Goal: Download file/media

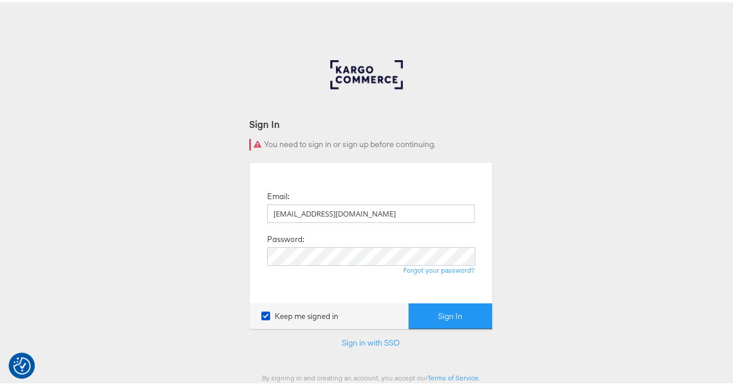
type input "rola.tarek@assemblyglobal.com"
click at [435, 302] on button "Sign In" at bounding box center [449, 314] width 83 height 26
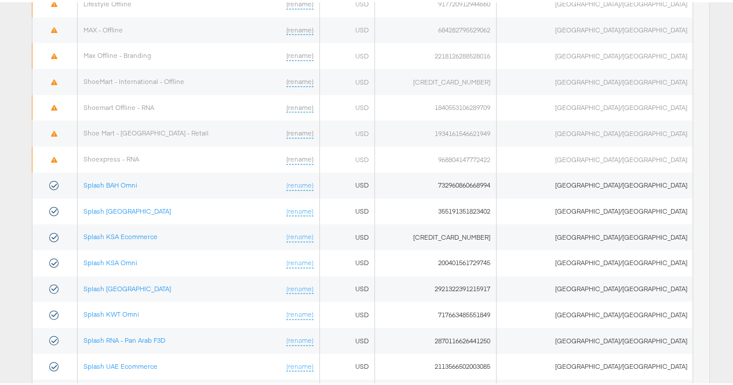
scroll to position [711, 0]
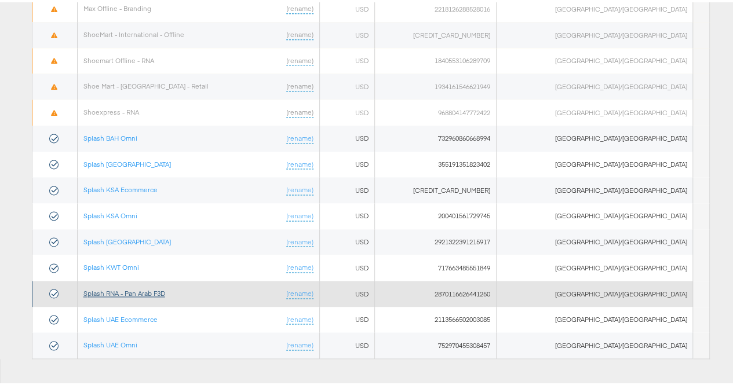
click at [151, 287] on link "Splash RNA - Pan Arab F3D" at bounding box center [124, 291] width 82 height 9
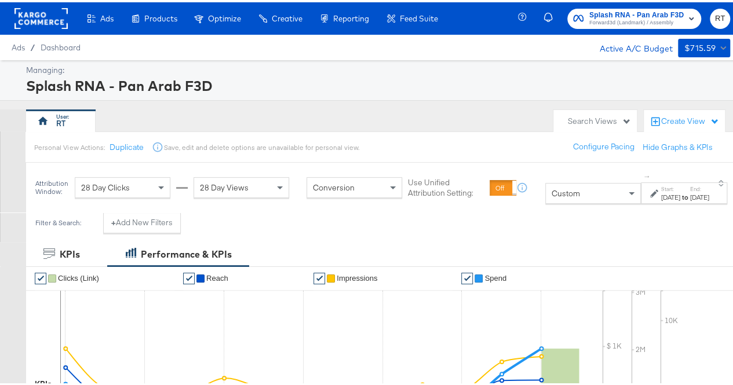
click at [661, 191] on div "Sep 17th 2025" at bounding box center [670, 195] width 19 height 9
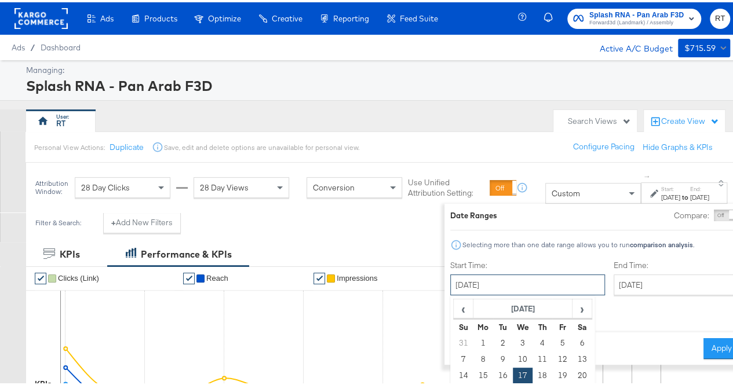
click at [498, 284] on input "September 17th 2025" at bounding box center [527, 282] width 155 height 21
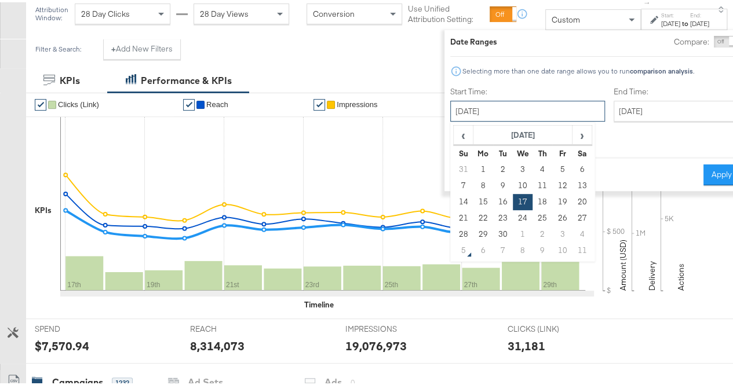
scroll to position [116, 0]
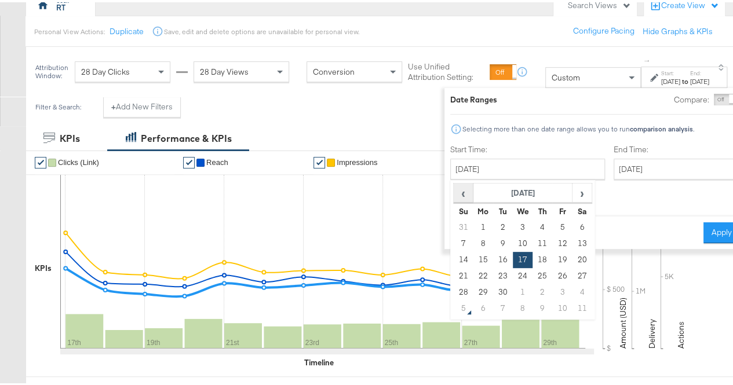
click at [454, 196] on span "‹" at bounding box center [463, 190] width 18 height 17
click at [552, 222] on td "1" at bounding box center [562, 225] width 20 height 16
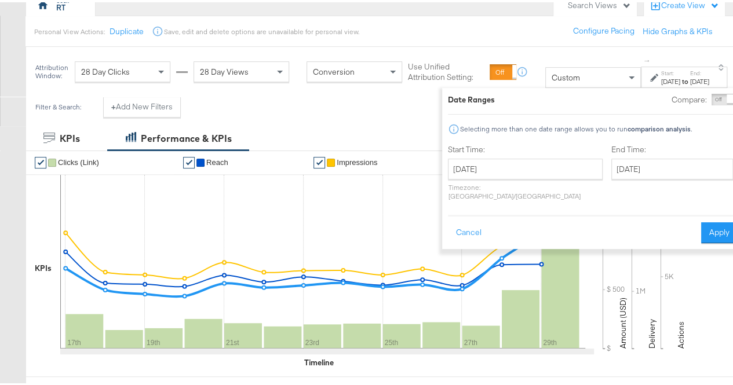
type input "August 1st 2025"
click at [611, 171] on input "September 29th 2025" at bounding box center [672, 166] width 122 height 21
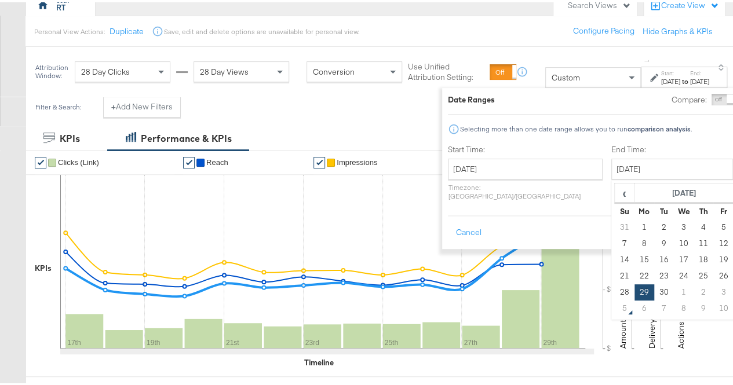
click at [733, 291] on td "4" at bounding box center [743, 290] width 20 height 16
type input "October 4th 2025"
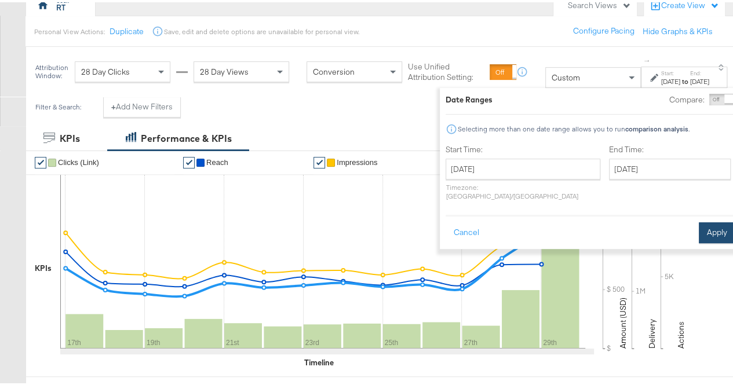
click at [698, 229] on button "Apply" at bounding box center [716, 230] width 36 height 21
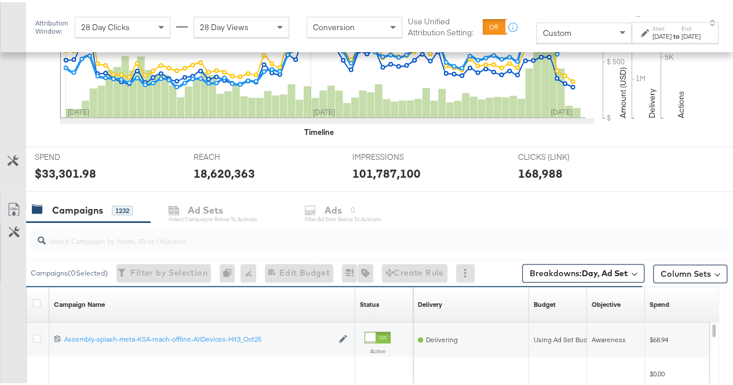
scroll to position [446, 0]
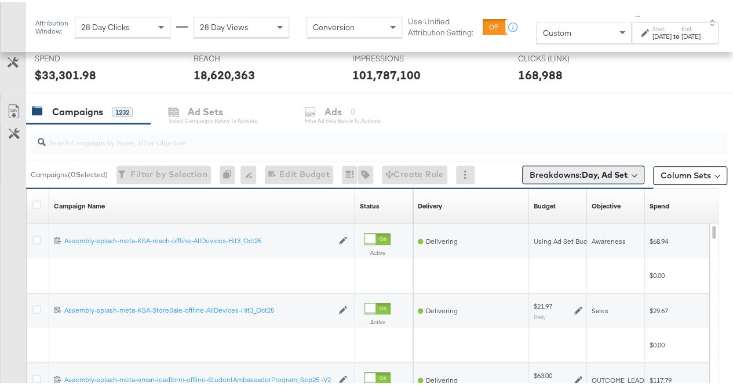
click at [599, 177] on span "Breakdowns: Day, Ad Set" at bounding box center [578, 173] width 98 height 12
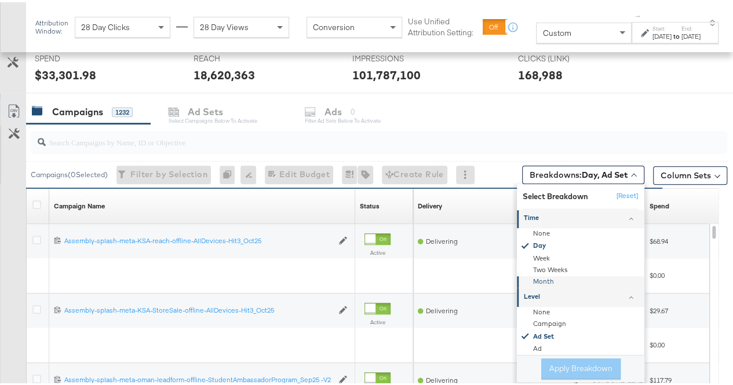
scroll to position [32, 0]
click at [537, 304] on div "None" at bounding box center [581, 305] width 126 height 12
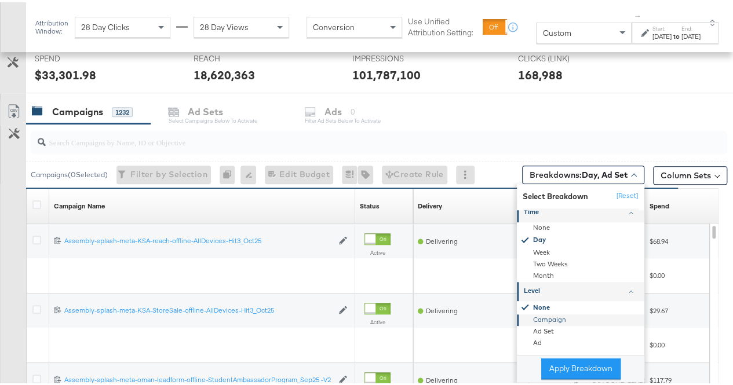
click at [539, 316] on div "Campaign" at bounding box center [581, 318] width 126 height 12
click at [496, 170] on div "Campaigns ( 0 Selected) Filter by Selection Filter 0 campaigns 0 Rename 0 campa…" at bounding box center [376, 172] width 701 height 27
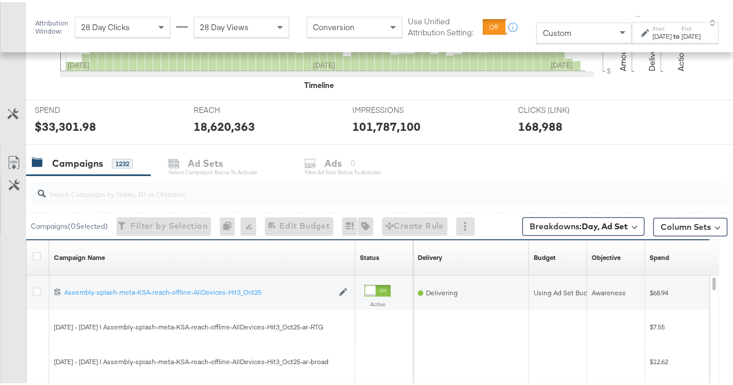
scroll to position [330, 0]
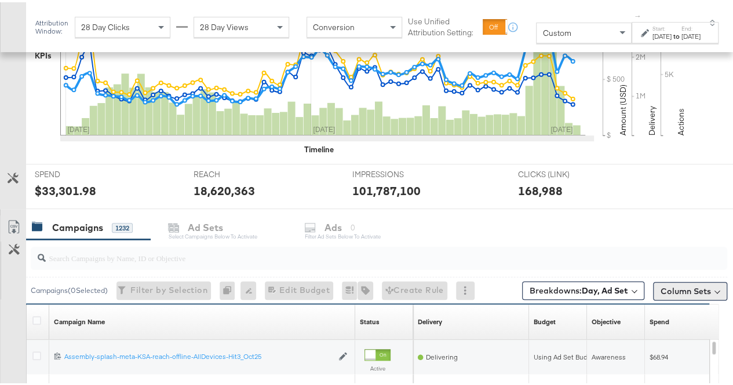
click at [679, 285] on button "Column Sets" at bounding box center [690, 289] width 74 height 19
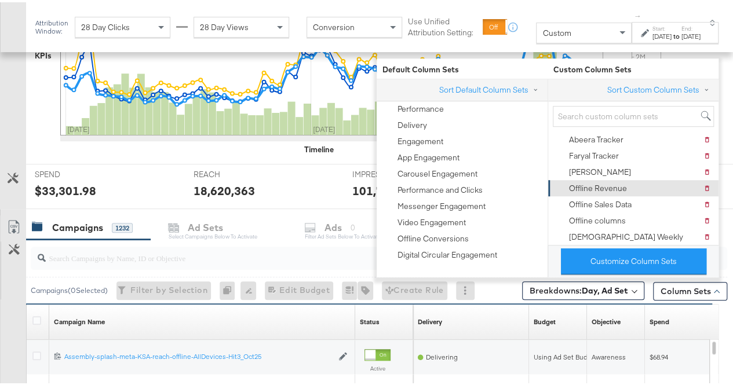
click at [610, 188] on div "Offline Revenue" at bounding box center [598, 186] width 58 height 11
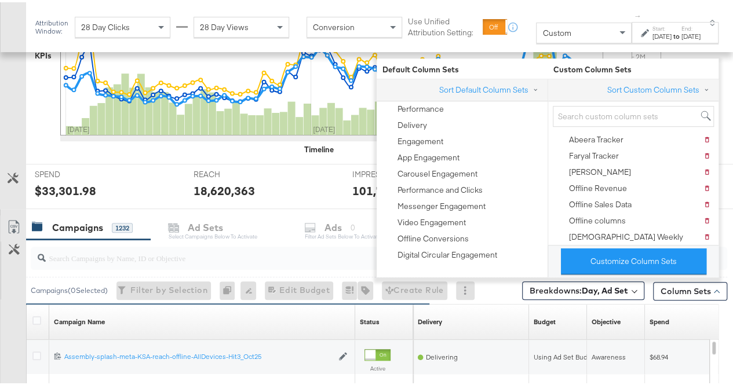
click at [281, 200] on div "REACH REACH 18,620,363" at bounding box center [264, 184] width 159 height 44
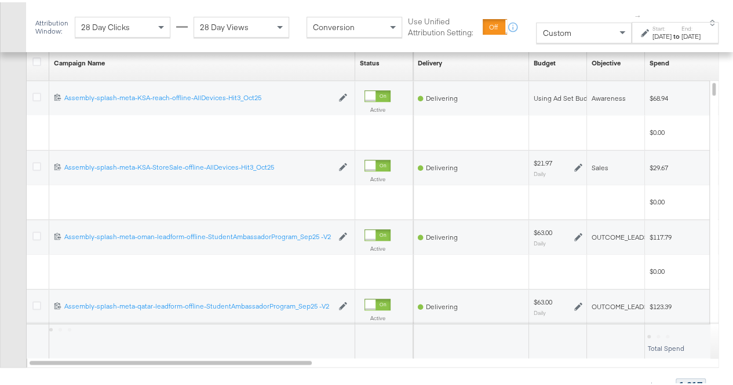
scroll to position [608, 0]
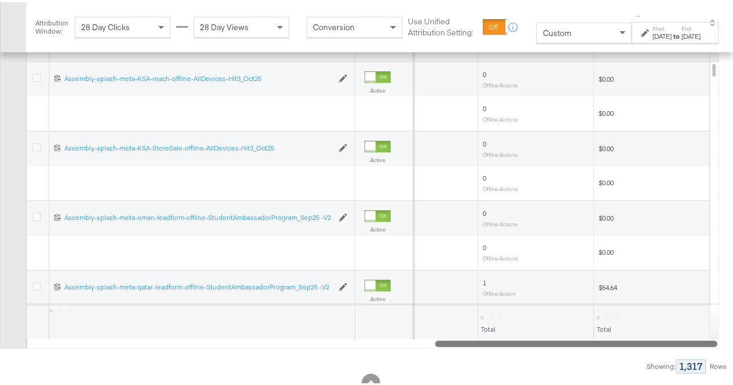
drag, startPoint x: 231, startPoint y: 337, endPoint x: 714, endPoint y: 388, distance: 485.2
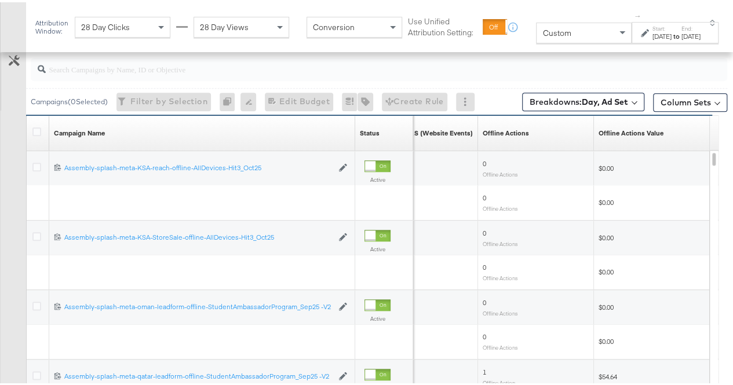
scroll to position [526, 0]
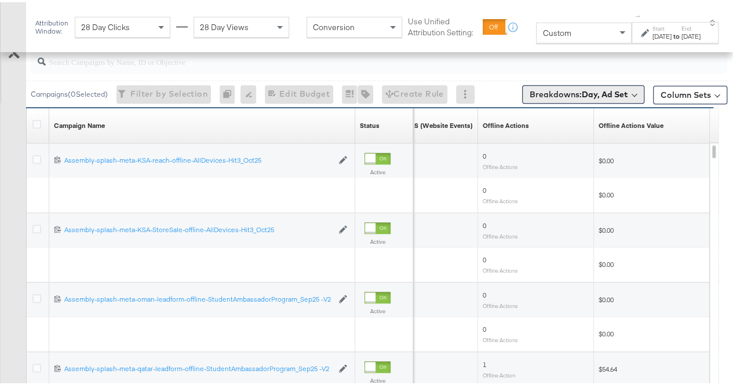
click at [587, 94] on b "Day, Ad Set" at bounding box center [605, 92] width 46 height 10
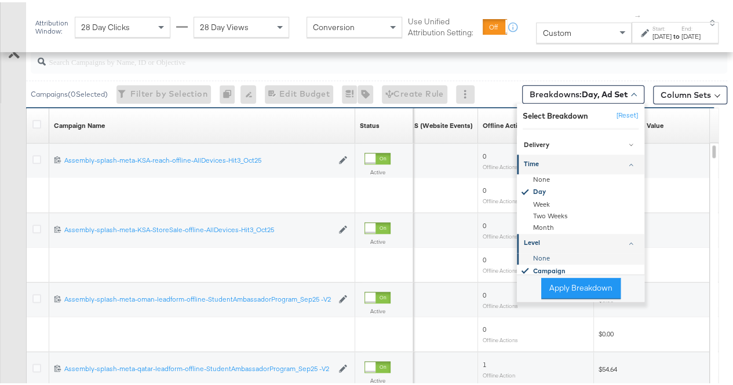
click at [534, 255] on div "None" at bounding box center [581, 257] width 126 height 12
click at [728, 152] on div "KPIs Performance & KPIs Customize KPIs ✔ Clicks (Link) ✔ Reach ✔ Impressions ✔ …" at bounding box center [370, 108] width 741 height 789
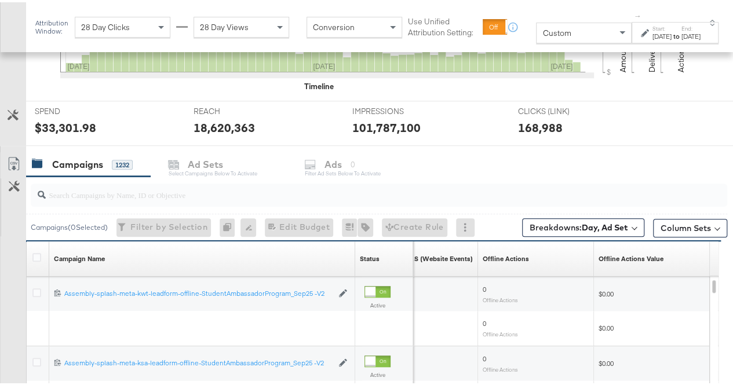
scroll to position [411, 0]
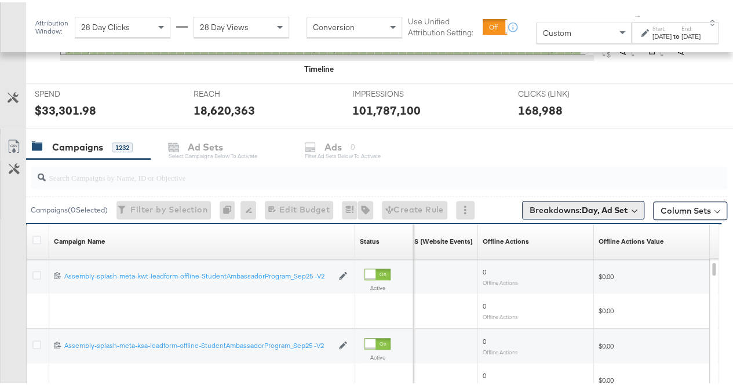
click at [591, 206] on b "Day, Ad Set" at bounding box center [605, 208] width 46 height 10
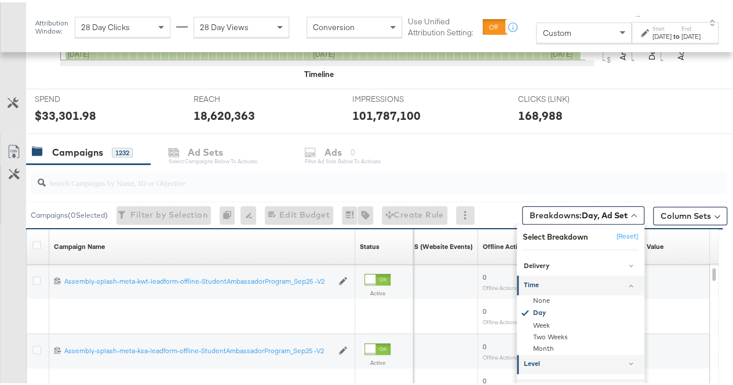
scroll to position [469, 0]
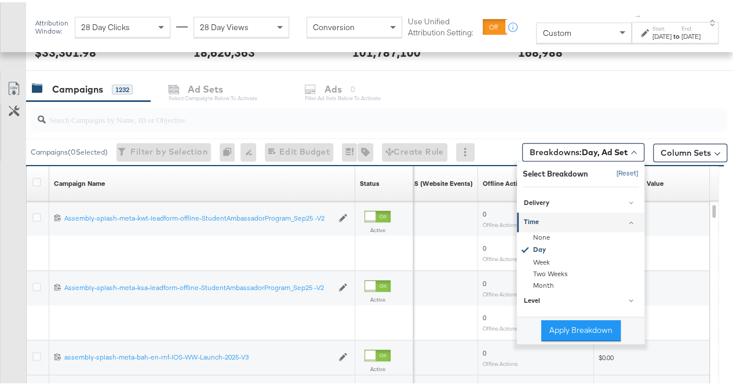
drag, startPoint x: 623, startPoint y: 171, endPoint x: 548, endPoint y: 137, distance: 81.9
click at [623, 171] on button "[Reset]" at bounding box center [623, 171] width 29 height 19
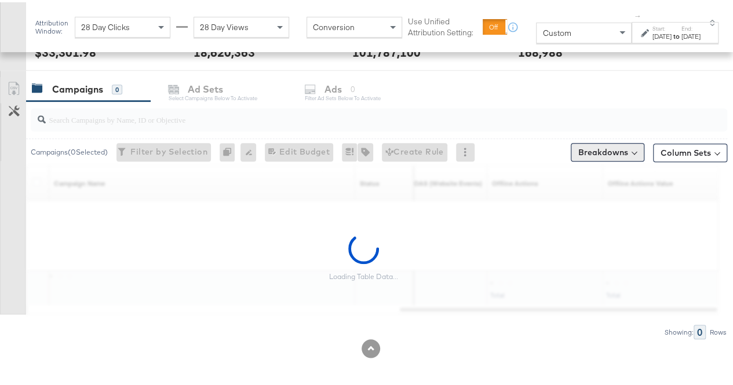
click at [585, 151] on button "Breakdowns" at bounding box center [607, 150] width 74 height 19
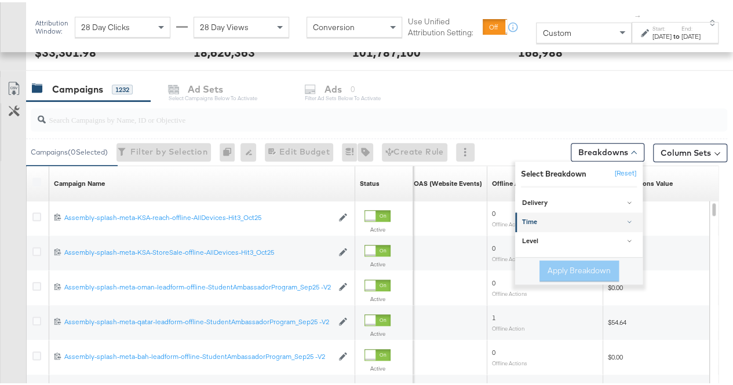
click at [628, 218] on div at bounding box center [629, 219] width 3 height 5
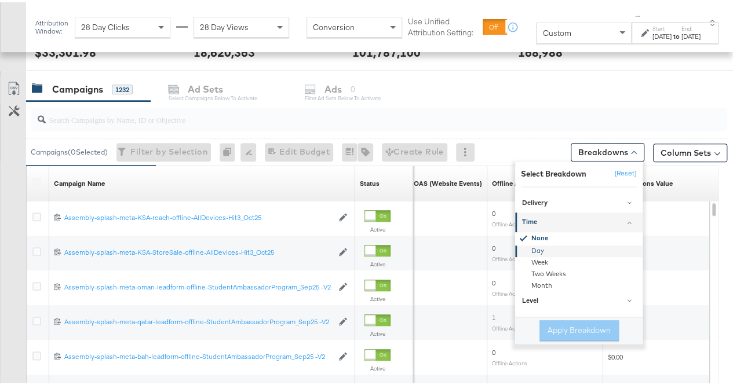
click at [539, 248] on div "Day" at bounding box center [580, 249] width 126 height 12
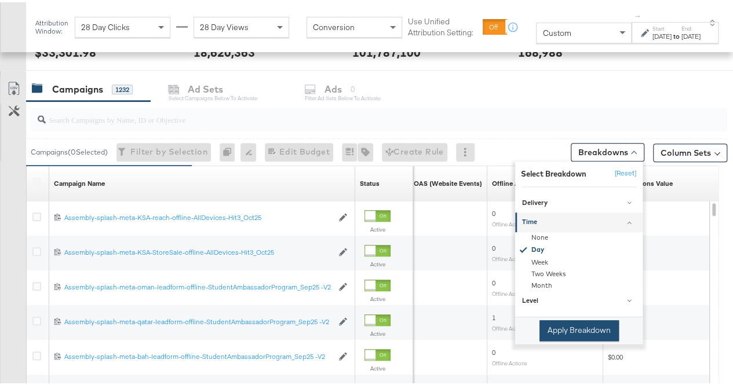
click at [586, 324] on button "Apply Breakdown" at bounding box center [578, 328] width 79 height 21
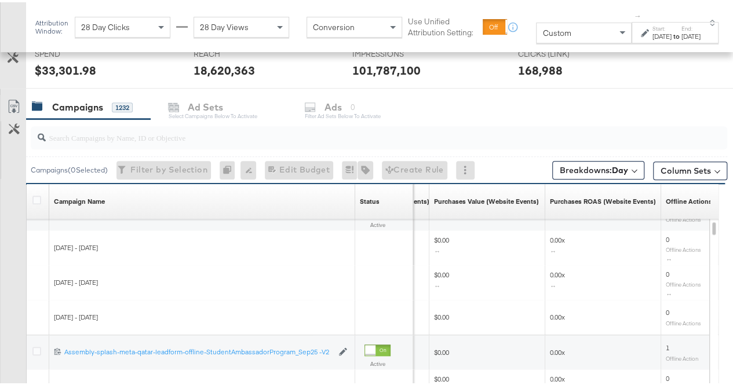
scroll to position [474, 0]
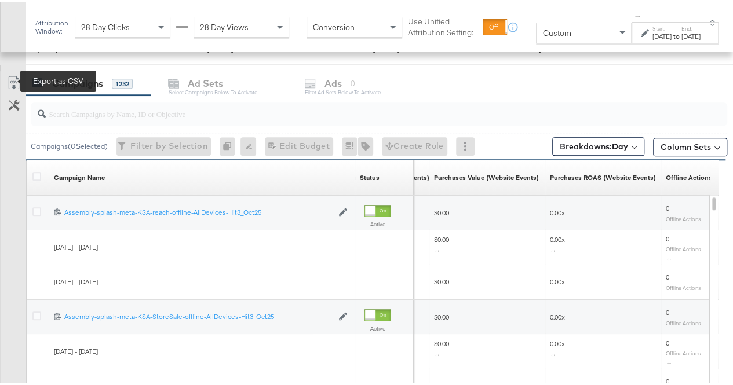
click at [9, 75] on icon at bounding box center [14, 81] width 14 height 14
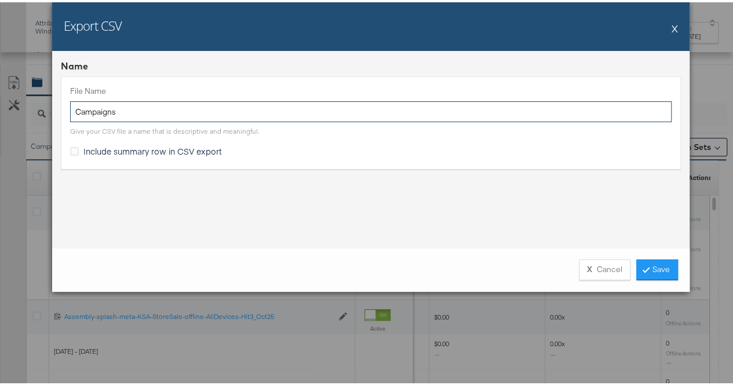
click at [133, 112] on input "Campaigns" at bounding box center [370, 109] width 601 height 21
type input "offline revenue - oct 5th"
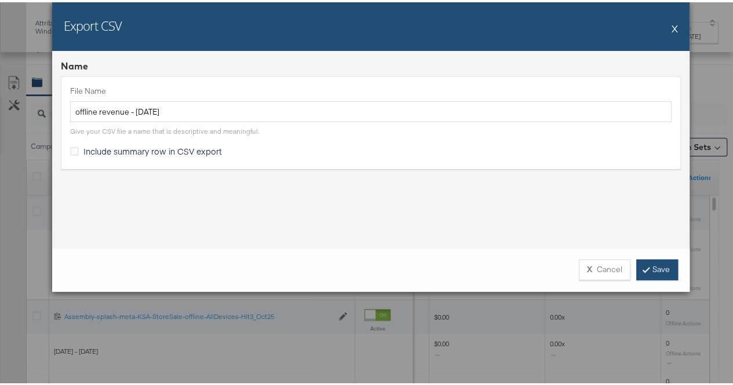
click at [661, 273] on link "Save" at bounding box center [657, 267] width 42 height 21
